Goal: Task Accomplishment & Management: Use online tool/utility

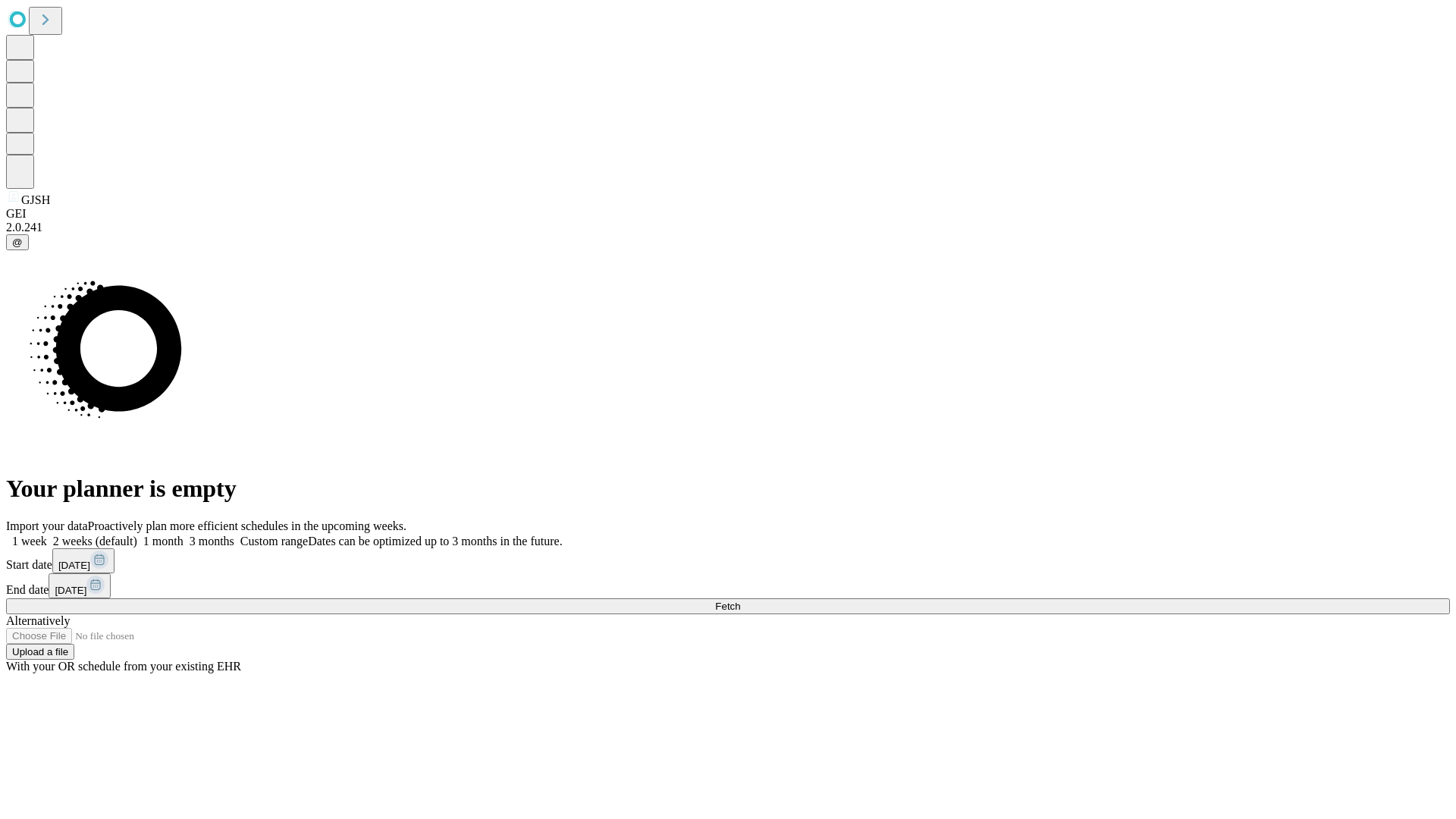
click at [740, 600] on span "Fetch" at bounding box center [728, 606] width 25 height 11
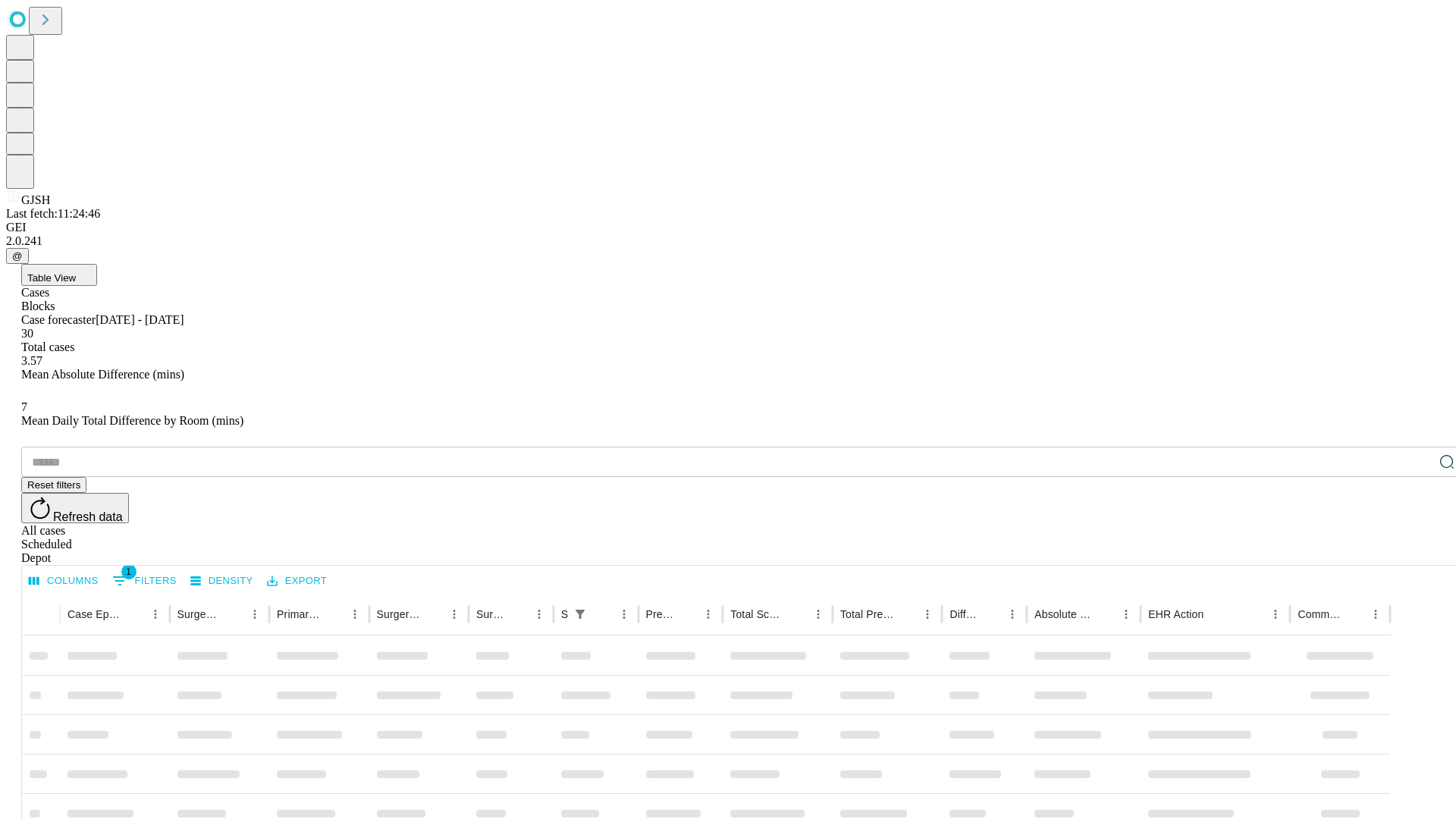
click at [1416, 551] on div "Depot" at bounding box center [743, 557] width 1444 height 13
